Goal: Task Accomplishment & Management: Complete application form

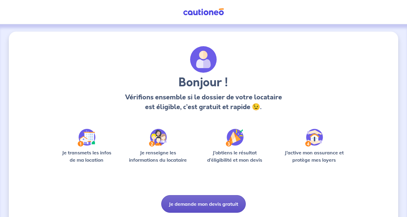
click at [208, 208] on button "Je demande mon devis gratuit" at bounding box center [203, 204] width 85 height 18
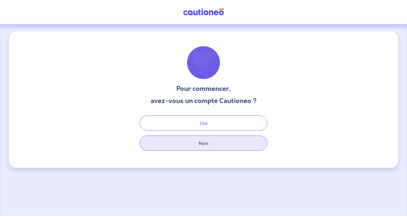
click at [204, 143] on button "Non" at bounding box center [204, 143] width 128 height 15
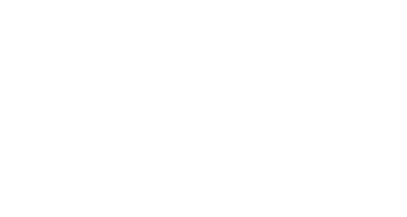
select select "FR"
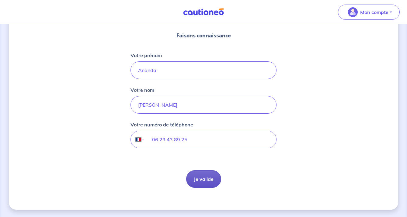
scroll to position [69, 0]
click at [205, 183] on button "Je valide" at bounding box center [203, 179] width 35 height 18
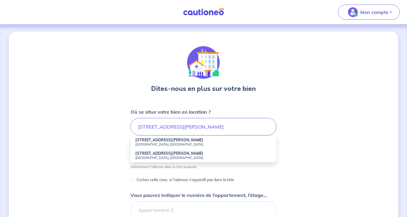
click at [143, 142] on small "[GEOGRAPHIC_DATA], [GEOGRAPHIC_DATA]" at bounding box center [203, 144] width 136 height 4
type input "[STREET_ADDRESS][PERSON_NAME]"
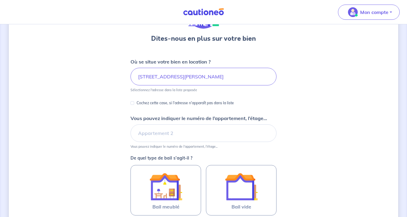
scroll to position [51, 0]
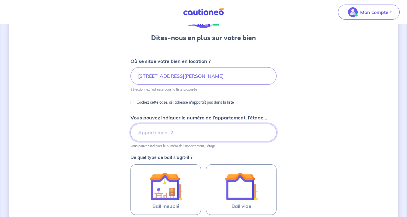
click at [176, 135] on input "Vous pouvez indiquer le numéro de l’appartement, l’étage..." at bounding box center [204, 133] width 146 height 18
type input "9"
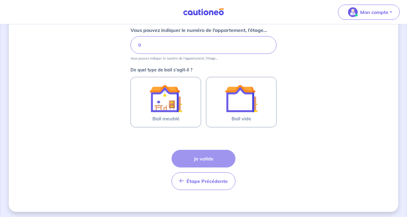
scroll to position [139, 0]
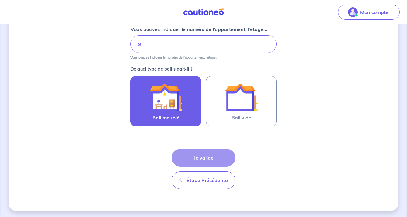
click at [169, 95] on img at bounding box center [165, 97] width 33 height 33
click at [0, 0] on input "Bail meublé" at bounding box center [0, 0] width 0 height 0
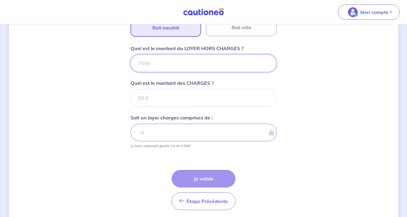
scroll to position [252, 0]
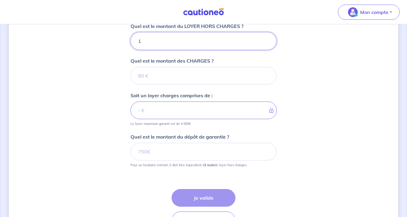
type input "11"
type input "1100"
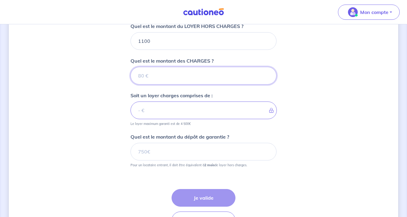
click at [203, 83] on input "Quel est le montant des CHARGES ?" at bounding box center [204, 76] width 146 height 18
type input "1"
type input "1101"
type input "100"
type input "1200"
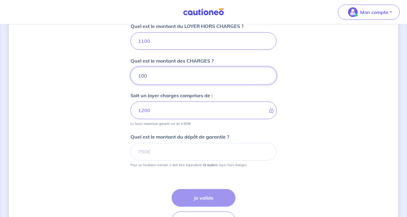
type input "100"
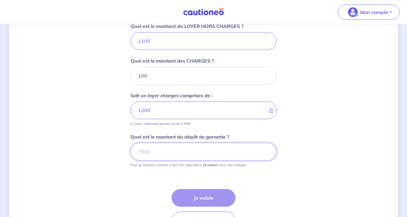
click at [252, 153] on input "Quel est le montant du dépôt de garantie ?" at bounding box center [204, 152] width 146 height 18
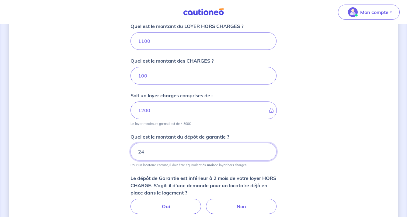
type input "2"
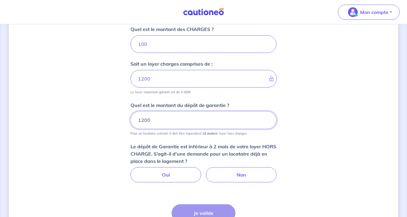
scroll to position [286, 0]
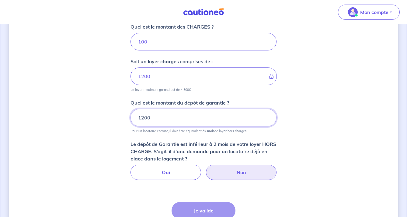
type input "1200"
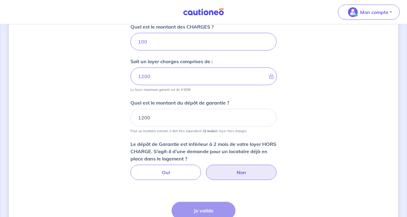
click at [237, 170] on label "Non" at bounding box center [241, 172] width 71 height 15
click at [206, 169] on input "Non" at bounding box center [204, 167] width 4 height 4
radio input "true"
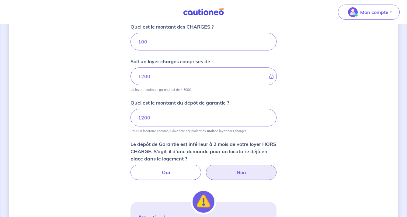
scroll to position [362, 0]
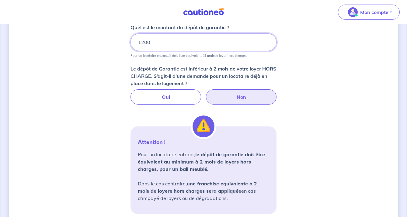
drag, startPoint x: 163, startPoint y: 50, endPoint x: 118, endPoint y: 40, distance: 46.5
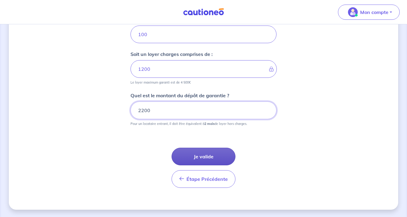
type input "2200"
click at [205, 157] on button "Je valide" at bounding box center [204, 157] width 64 height 18
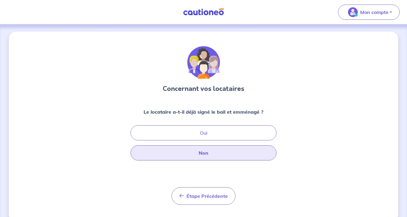
click at [209, 151] on button "Non" at bounding box center [204, 153] width 146 height 15
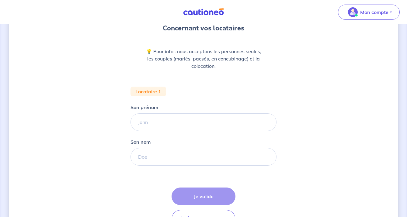
scroll to position [61, 0]
click at [156, 127] on input "Son prénom" at bounding box center [204, 122] width 146 height 18
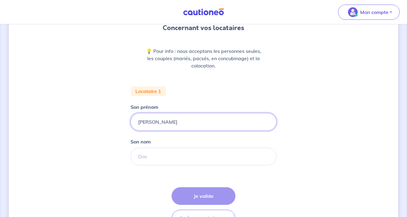
type input "[PERSON_NAME]"
click at [163, 160] on input "Son nom" at bounding box center [204, 157] width 146 height 18
paste input "van Zadelhof"
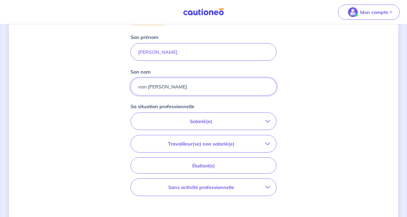
scroll to position [132, 0]
type input "van [PERSON_NAME]"
click at [197, 118] on p "Salarié(e)" at bounding box center [201, 120] width 128 height 7
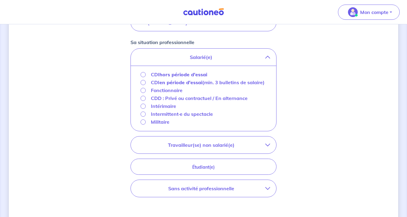
scroll to position [199, 0]
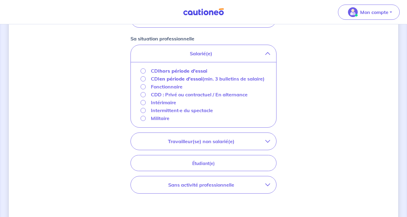
click at [178, 145] on p "Travailleur(se) non salarié(e)" at bounding box center [201, 141] width 128 height 7
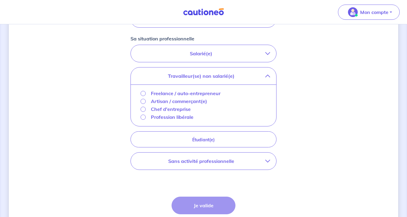
click at [145, 93] on input "Freelance / auto-entrepreneur" at bounding box center [143, 93] width 5 height 5
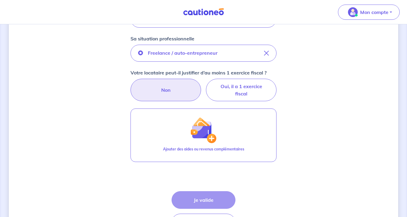
click at [174, 90] on label "Non" at bounding box center [166, 90] width 71 height 23
click at [202, 83] on input "Non" at bounding box center [204, 81] width 4 height 4
radio input "true"
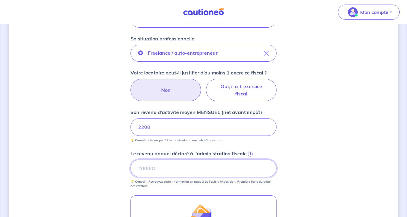
click at [174, 172] on input "Le revenu annuel déclaré à l'administration fiscale i" at bounding box center [204, 169] width 146 height 18
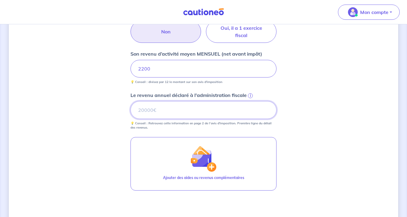
scroll to position [260, 0]
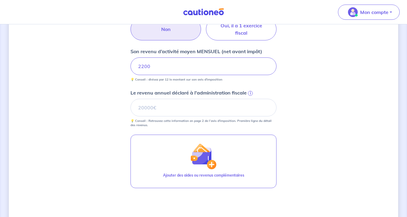
click at [250, 93] on span "i" at bounding box center [250, 93] width 5 height 5
click at [250, 99] on input "Le revenu annuel déclaré à l'administration fiscale i" at bounding box center [204, 108] width 146 height 18
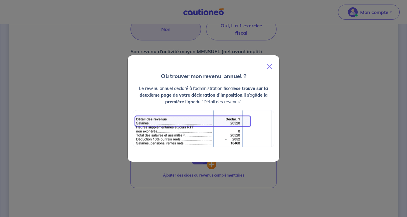
click at [269, 66] on button "Close" at bounding box center [269, 66] width 15 height 17
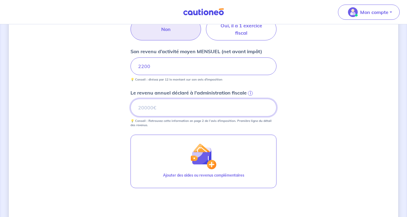
click at [173, 104] on input "Le revenu annuel déclaré à l'administration fiscale i" at bounding box center [204, 108] width 146 height 18
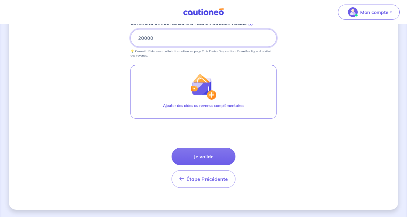
scroll to position [329, 0]
type input "20000"
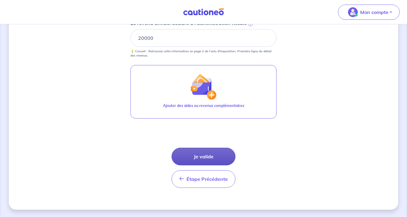
click at [202, 162] on button "Je valide" at bounding box center [204, 157] width 64 height 18
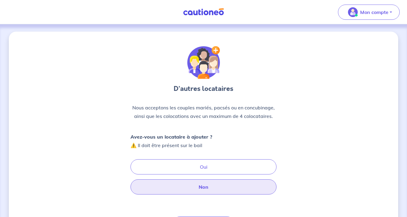
click at [200, 187] on button "Non" at bounding box center [204, 187] width 146 height 15
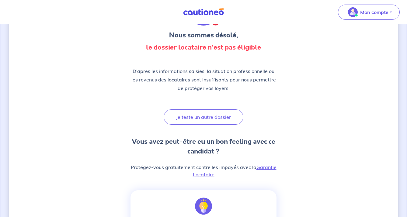
scroll to position [54, 0]
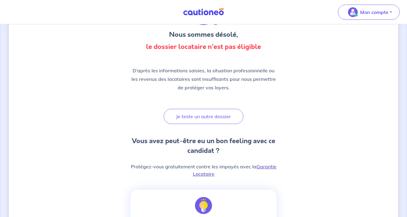
click at [264, 167] on link "Garantie Locataire" at bounding box center [235, 170] width 84 height 13
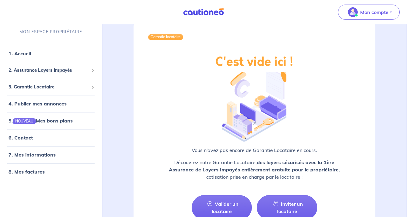
scroll to position [554, 0]
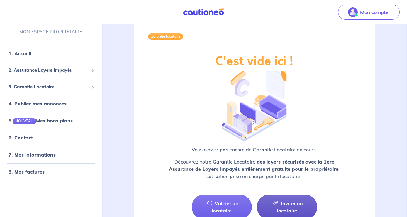
click at [292, 201] on link "Inviter un locataire" at bounding box center [287, 207] width 61 height 25
select select "FR"
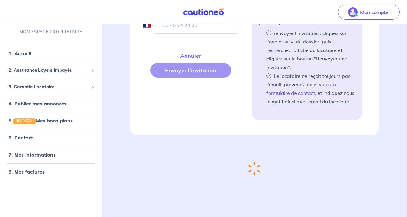
scroll to position [137, 0]
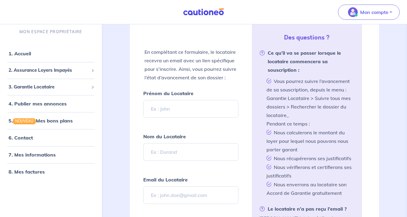
click at [174, 113] on input "Prénom du Locataire" at bounding box center [191, 109] width 96 height 18
type input "[PERSON_NAME]"
paste input "van Zadelhof"
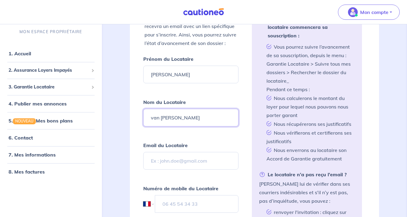
scroll to position [172, 0]
type input "van [PERSON_NAME]"
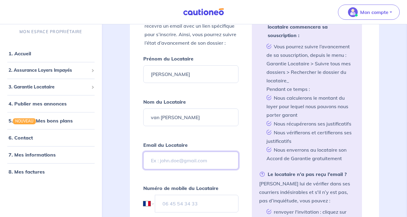
paste input "r.vanzadelhoff@icloud.com"
type input "r.vanzadelhoff@icloud.com"
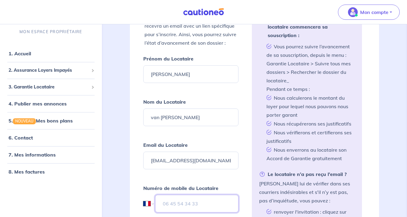
click at [182, 205] on input "tel" at bounding box center [196, 204] width 83 height 18
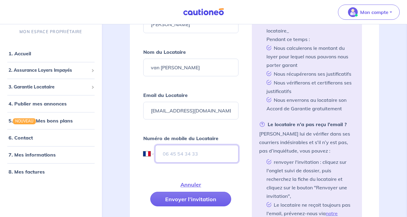
scroll to position [233, 0]
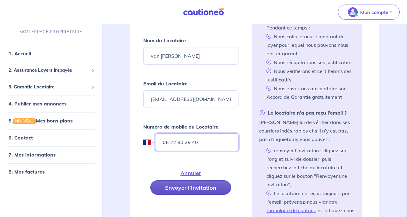
type input "06 22 80 29 40"
click at [193, 189] on button "Envoyer l’invitation" at bounding box center [190, 188] width 81 height 15
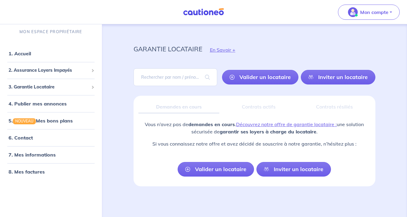
scroll to position [3, 0]
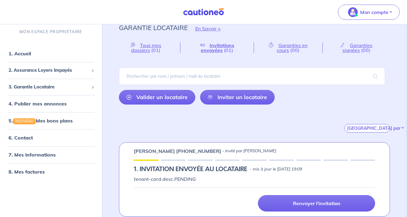
scroll to position [9, 0]
